Goal: Task Accomplishment & Management: Use online tool/utility

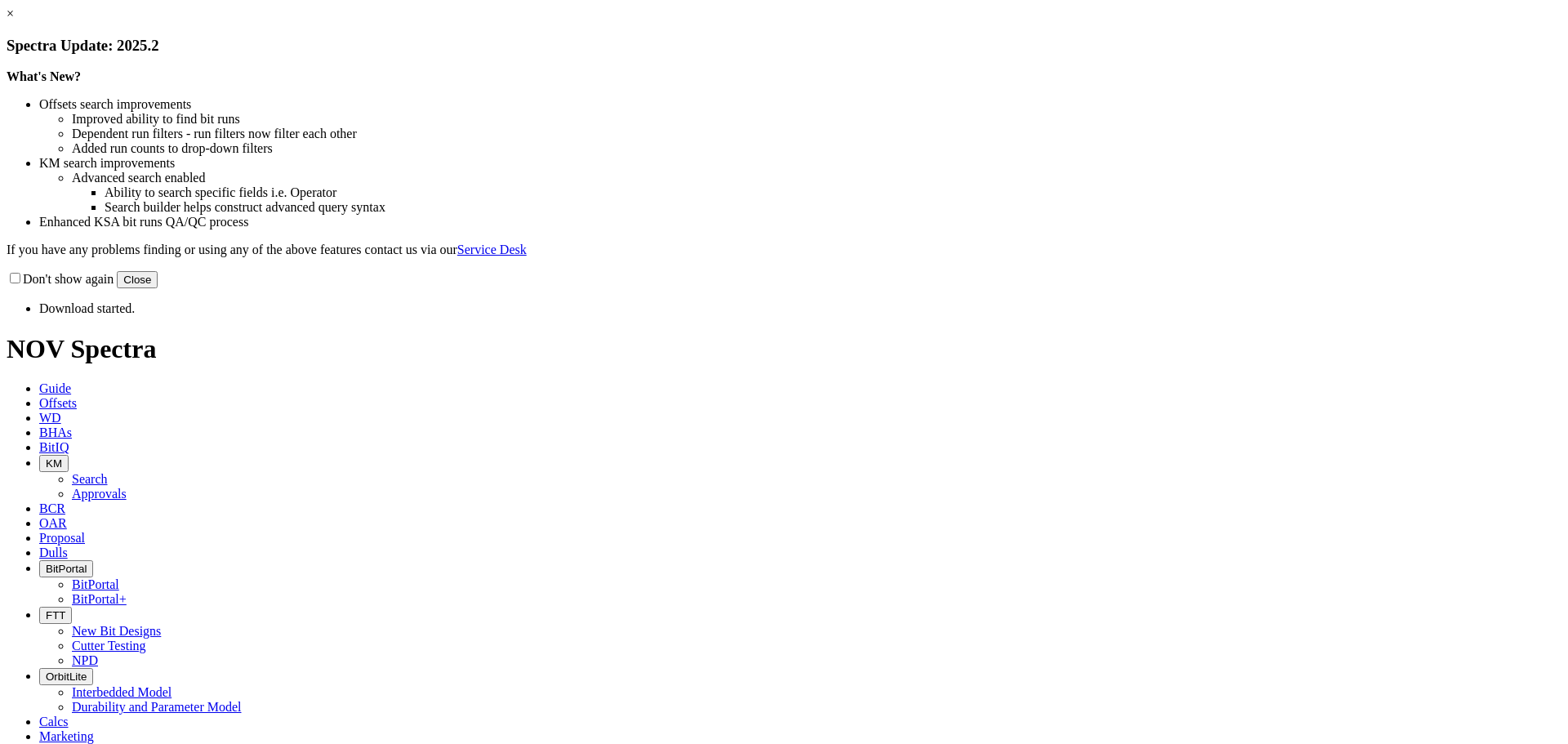
click at [158, 288] on button "Close" at bounding box center [137, 280] width 41 height 18
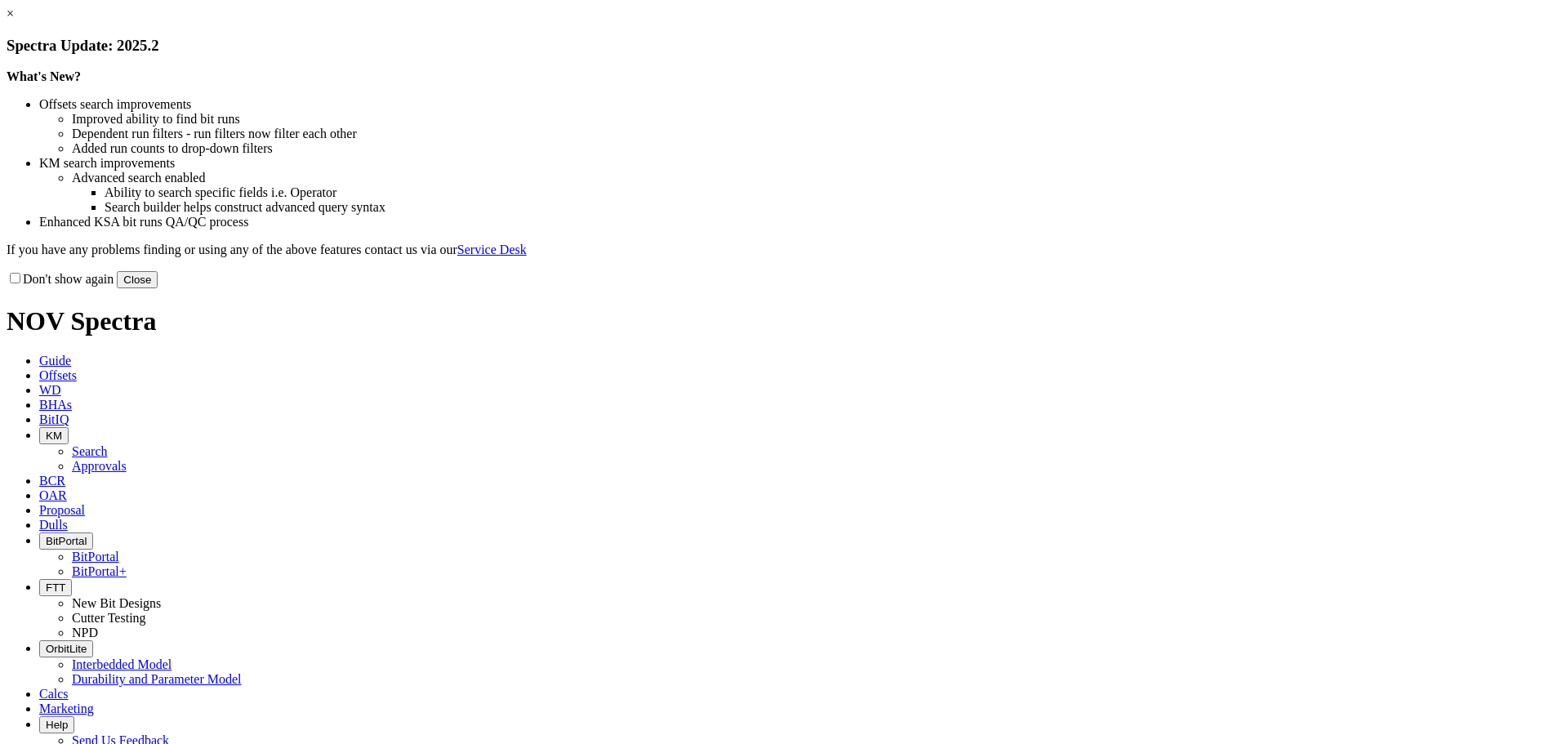
click at [14, 20] on link "×" at bounding box center [11, 14] width 8 height 14
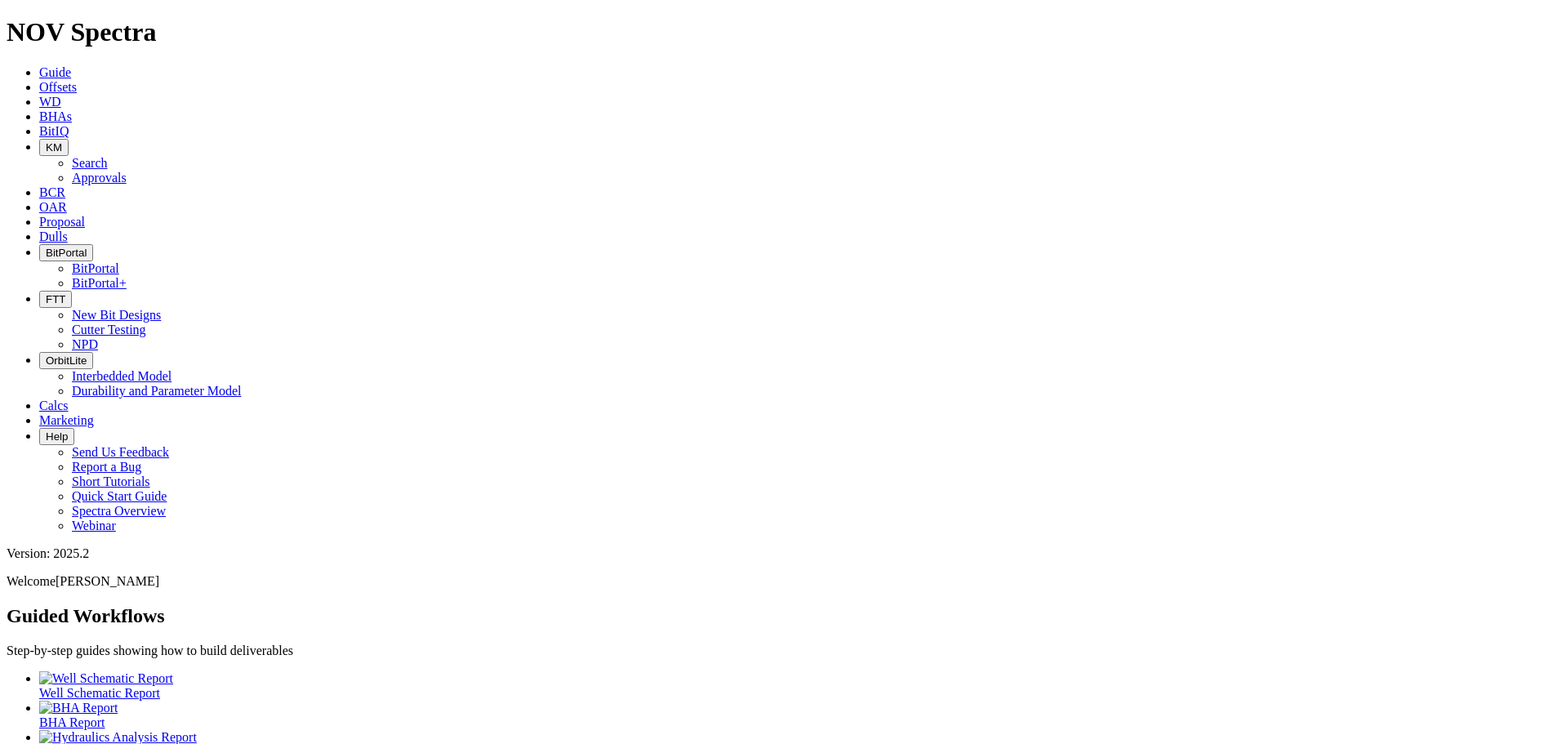
click at [69, 139] on button "KM" at bounding box center [53, 148] width 29 height 18
click at [126, 170] on link "Approvals" at bounding box center [99, 177] width 54 height 14
